Goal: Entertainment & Leisure: Consume media (video, audio)

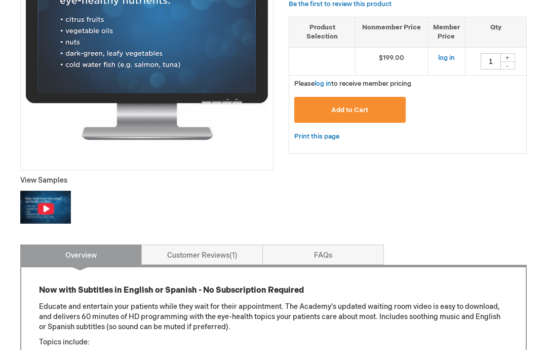
scroll to position [234, 0]
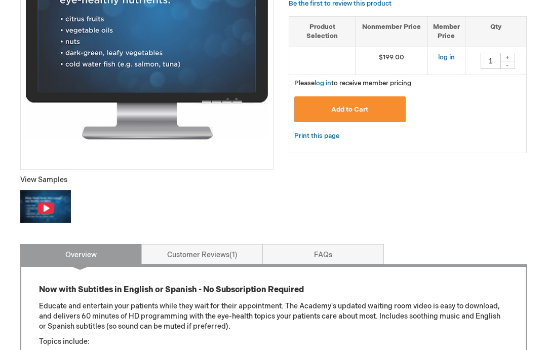
click at [44, 208] on img at bounding box center [46, 208] width 18 height 13
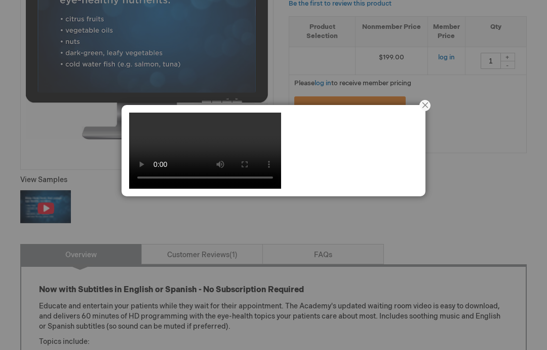
click at [273, 189] on video at bounding box center [205, 151] width 152 height 76
click at [156, 137] on video at bounding box center [205, 151] width 152 height 76
click at [129, 134] on video at bounding box center [205, 151] width 152 height 76
click at [135, 131] on video at bounding box center [205, 151] width 152 height 76
click at [428, 119] on button "Close" at bounding box center [425, 105] width 31 height 31
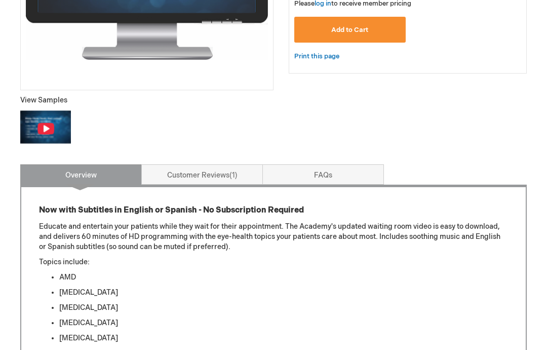
scroll to position [310, 0]
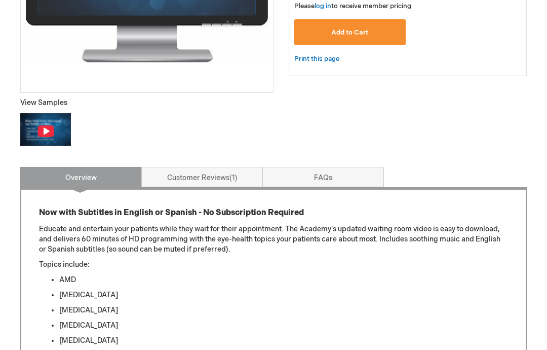
click at [44, 119] on img at bounding box center [45, 130] width 51 height 32
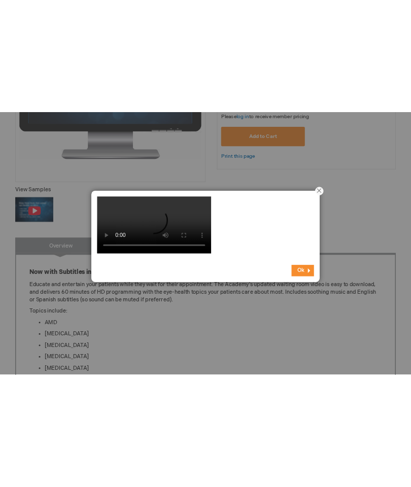
scroll to position [311, 0]
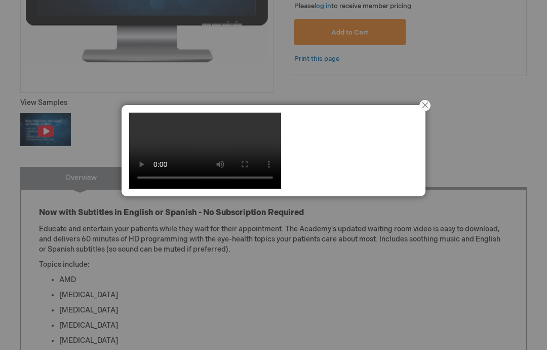
click at [133, 121] on video at bounding box center [205, 151] width 152 height 76
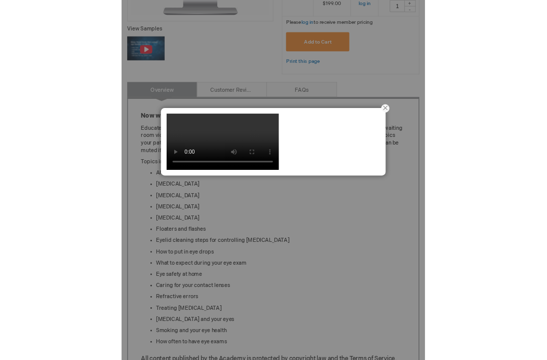
scroll to position [301, 0]
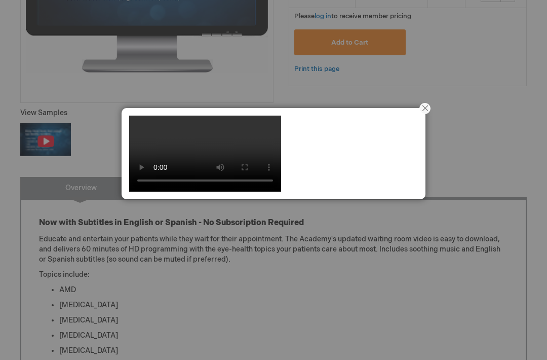
click at [428, 109] on button "Close" at bounding box center [425, 108] width 31 height 31
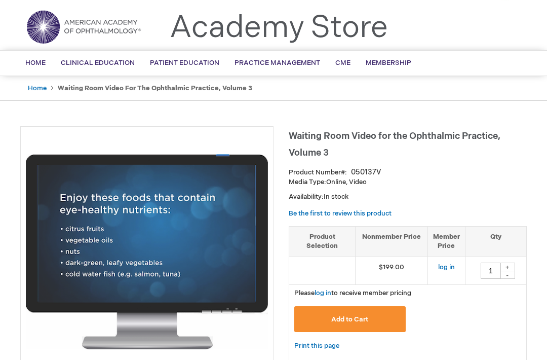
scroll to position [0, 0]
